Goal: Information Seeking & Learning: Learn about a topic

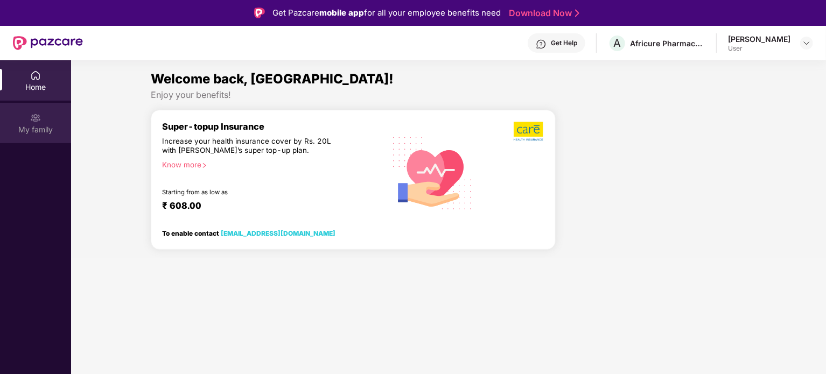
click at [43, 127] on div "My family" at bounding box center [35, 129] width 71 height 11
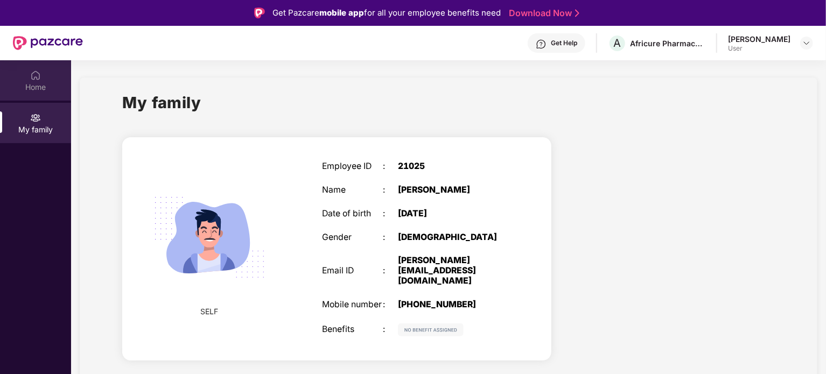
click at [37, 80] on img at bounding box center [35, 75] width 11 height 11
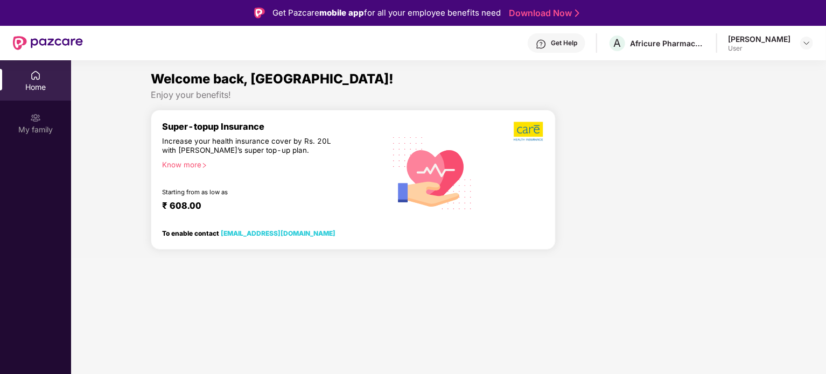
click at [194, 164] on div "Know more" at bounding box center [270, 164] width 217 height 8
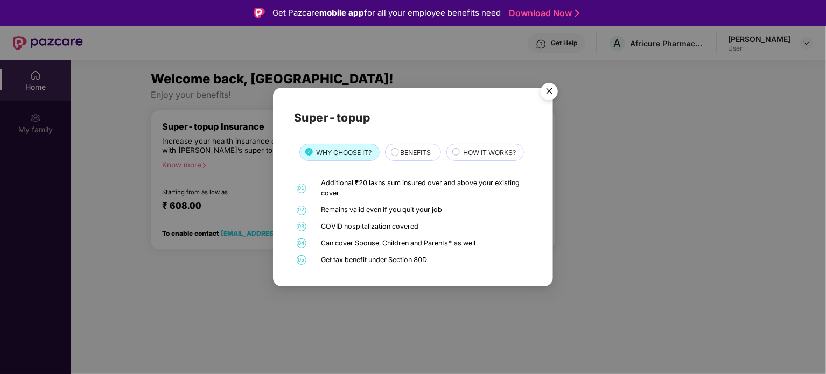
click at [552, 93] on img "Close" at bounding box center [549, 93] width 30 height 30
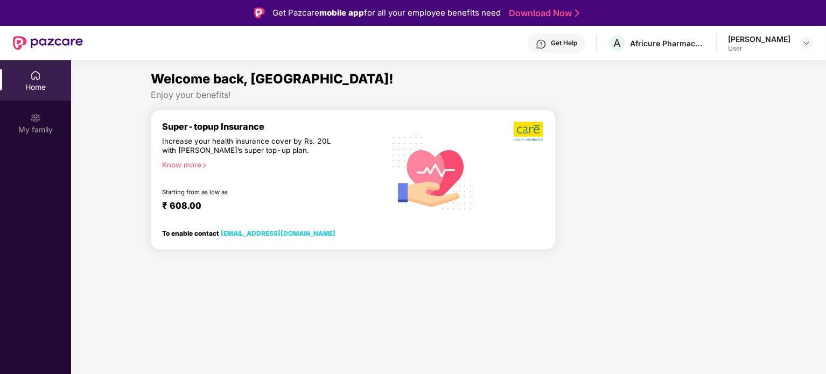
click at [185, 165] on div "Know more" at bounding box center [270, 164] width 217 height 8
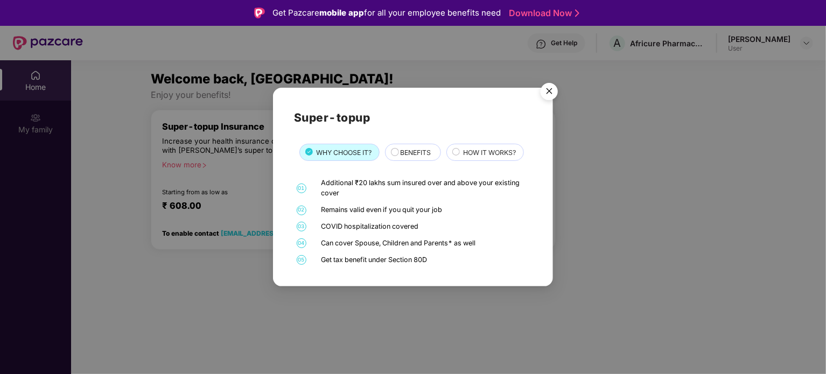
click at [492, 150] on span "HOW IT WORKS?" at bounding box center [489, 153] width 53 height 10
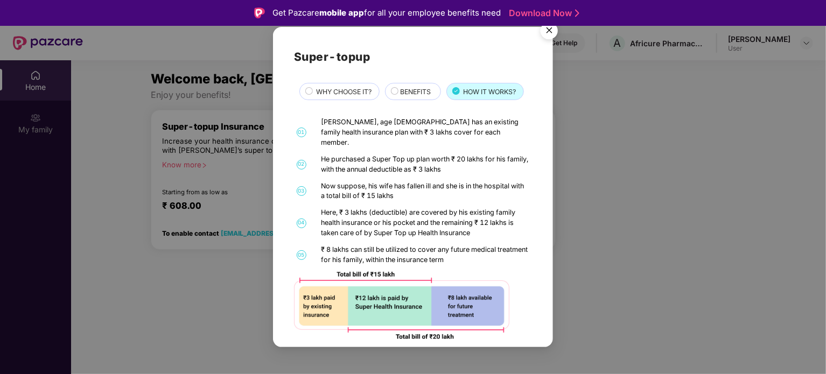
scroll to position [2, 0]
